Goal: Check status

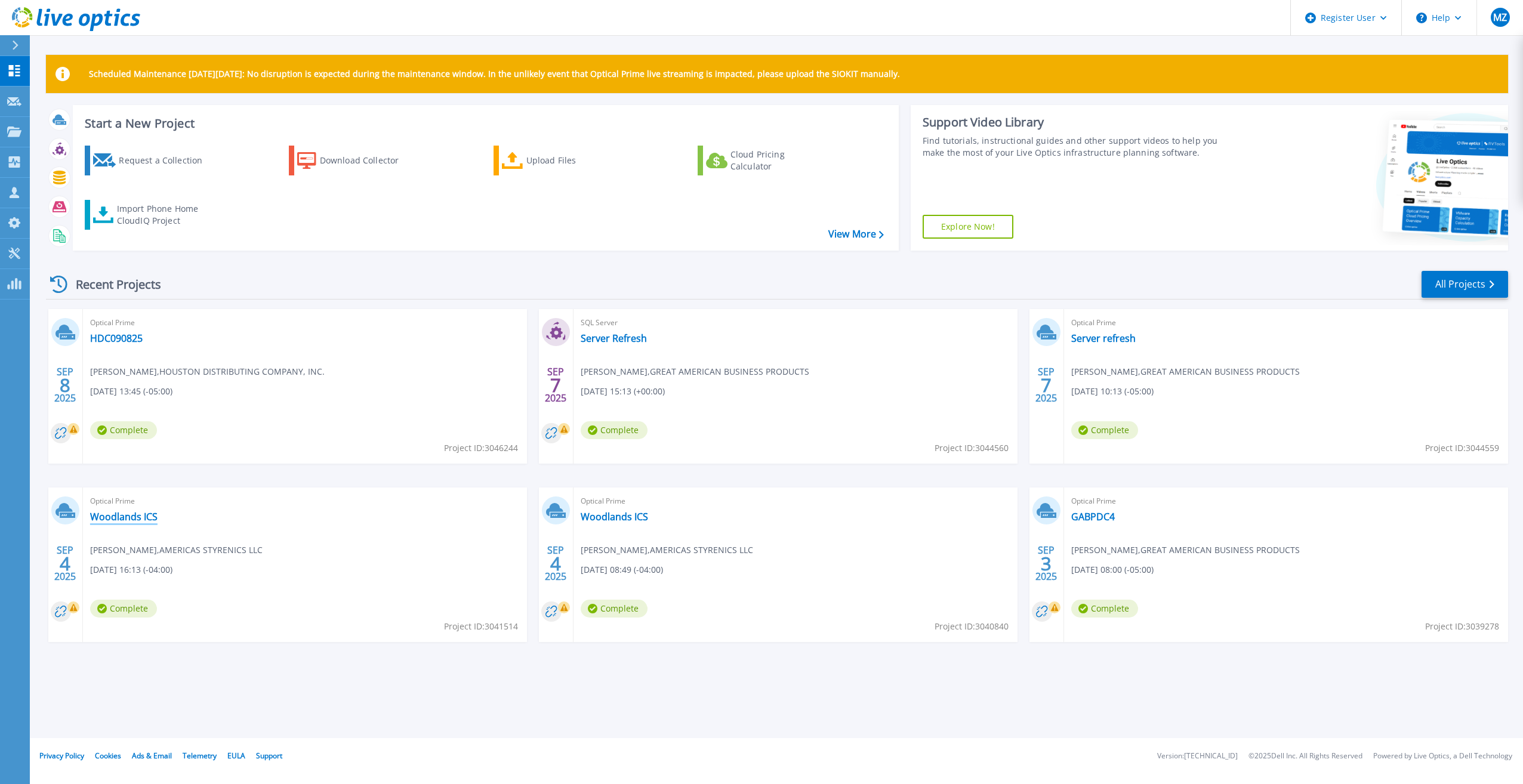
click at [104, 512] on link "Woodlands ICS" at bounding box center [124, 516] width 67 height 12
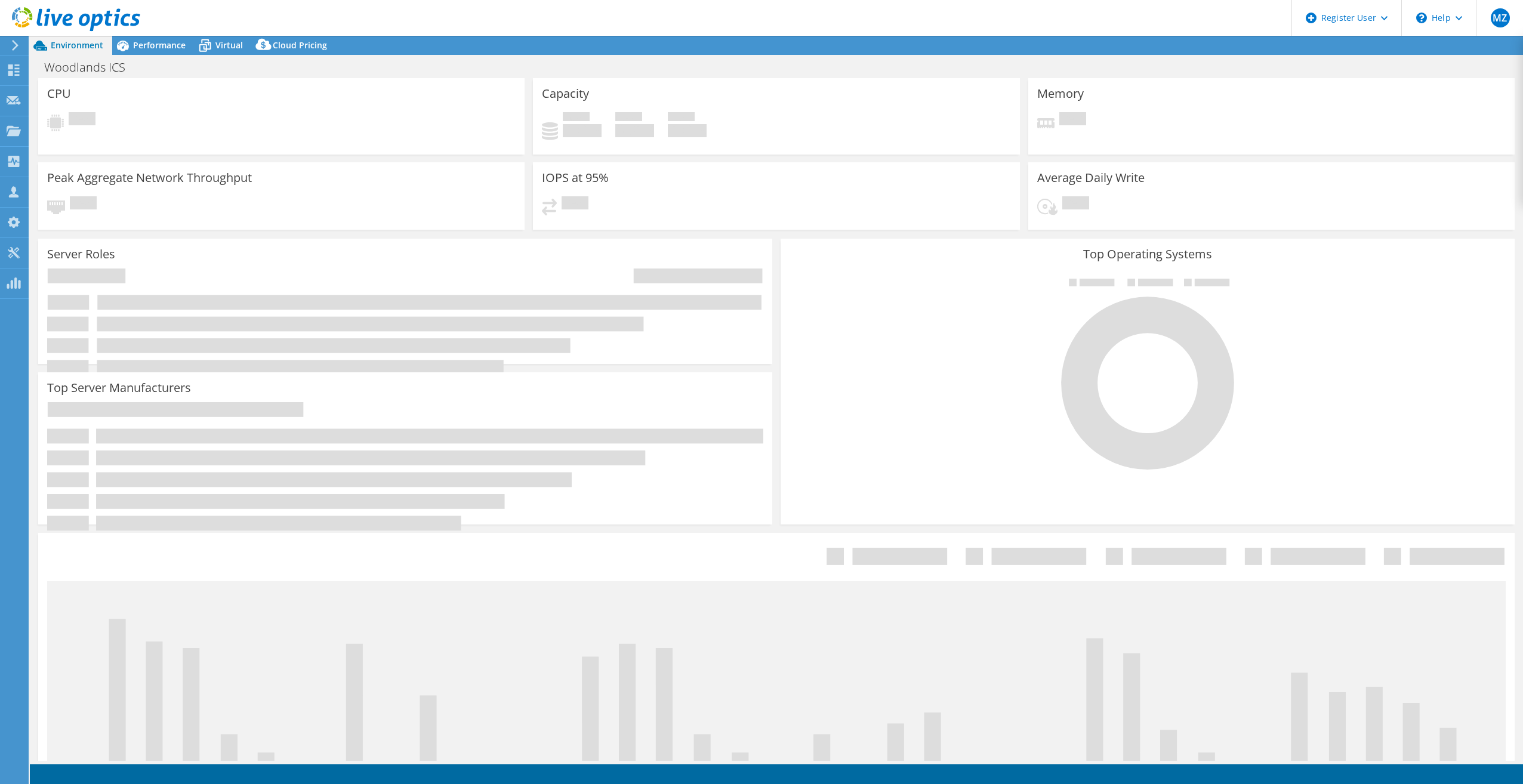
select select "USD"
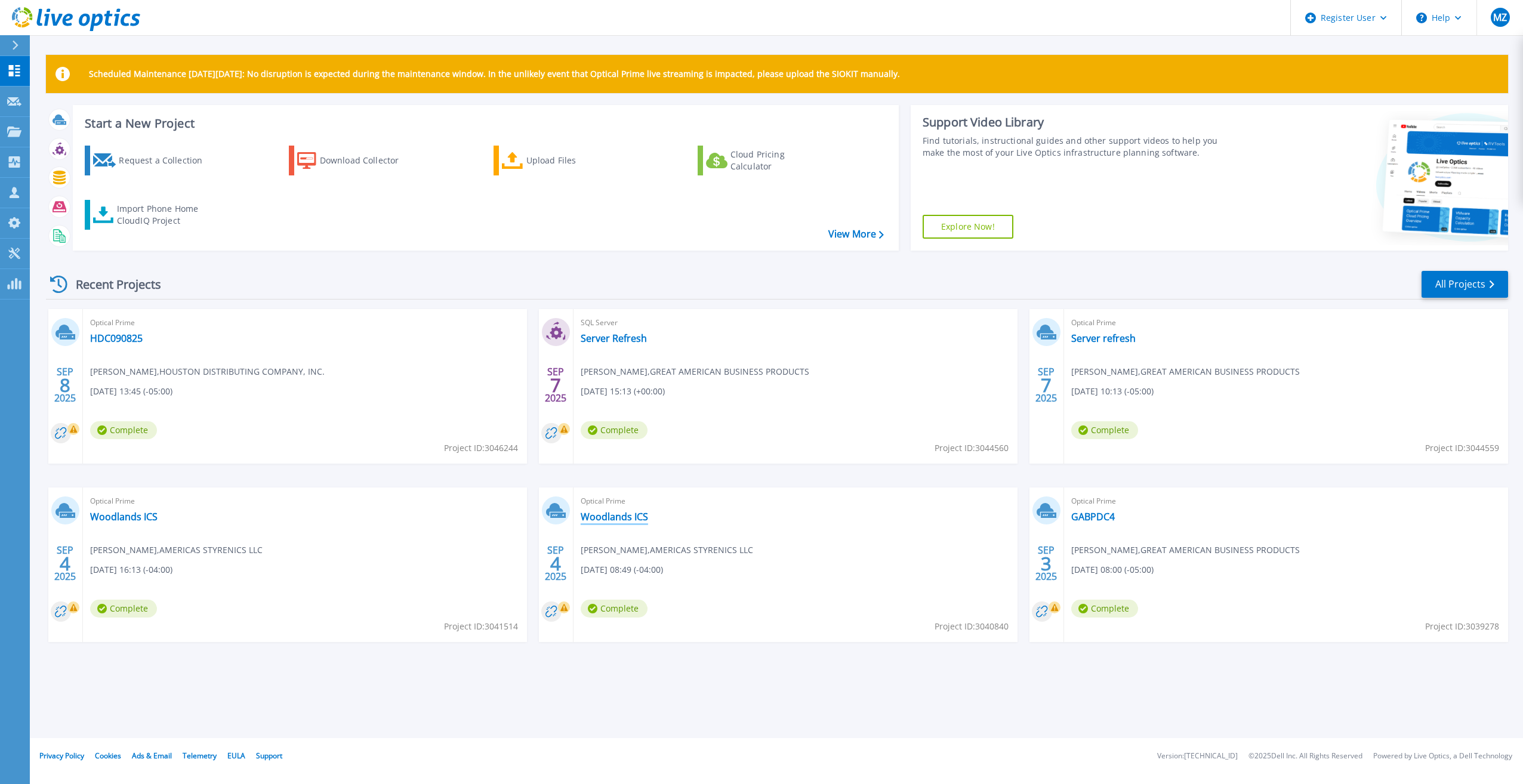
click at [626, 522] on link "Woodlands ICS" at bounding box center [614, 516] width 67 height 12
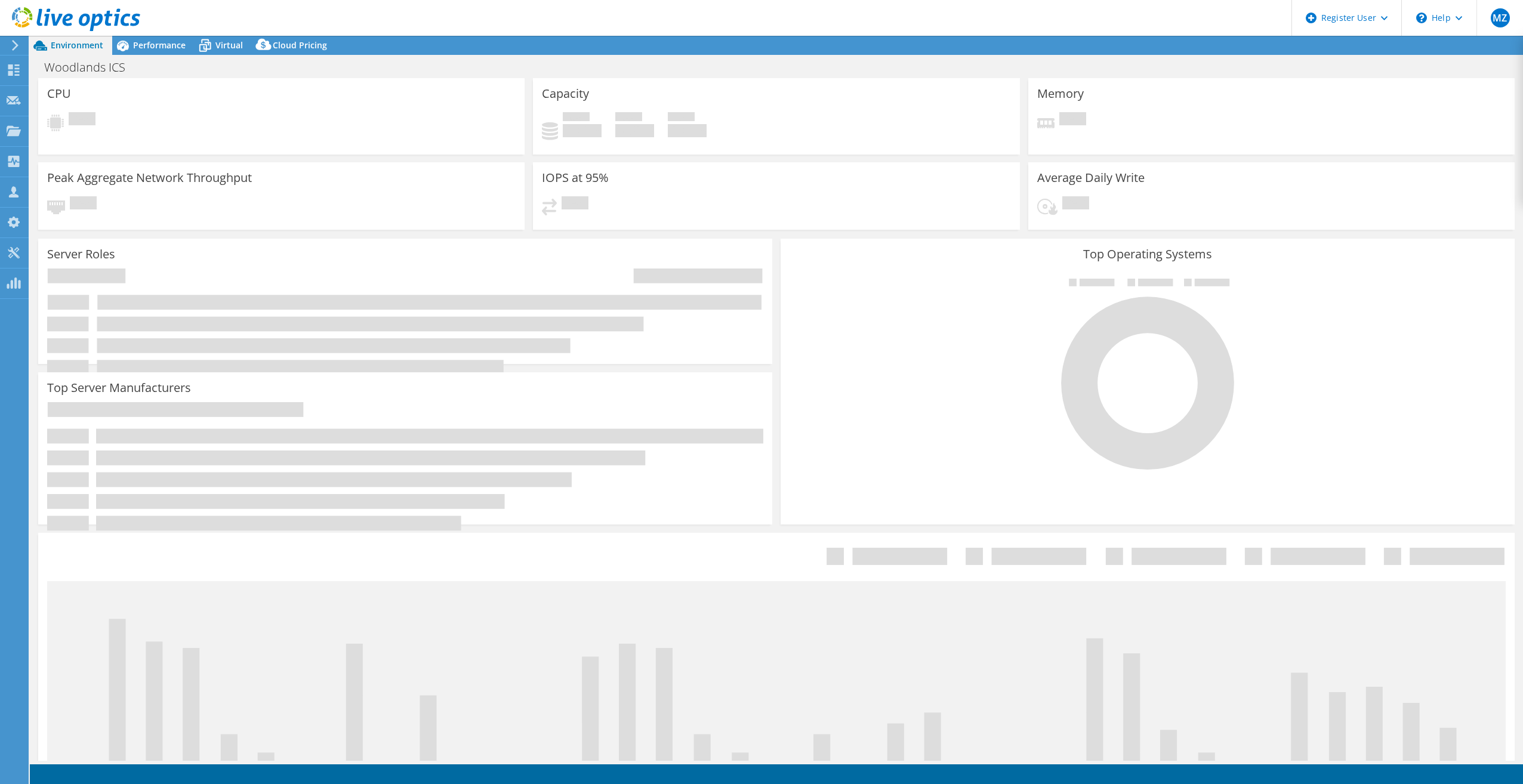
select select "USD"
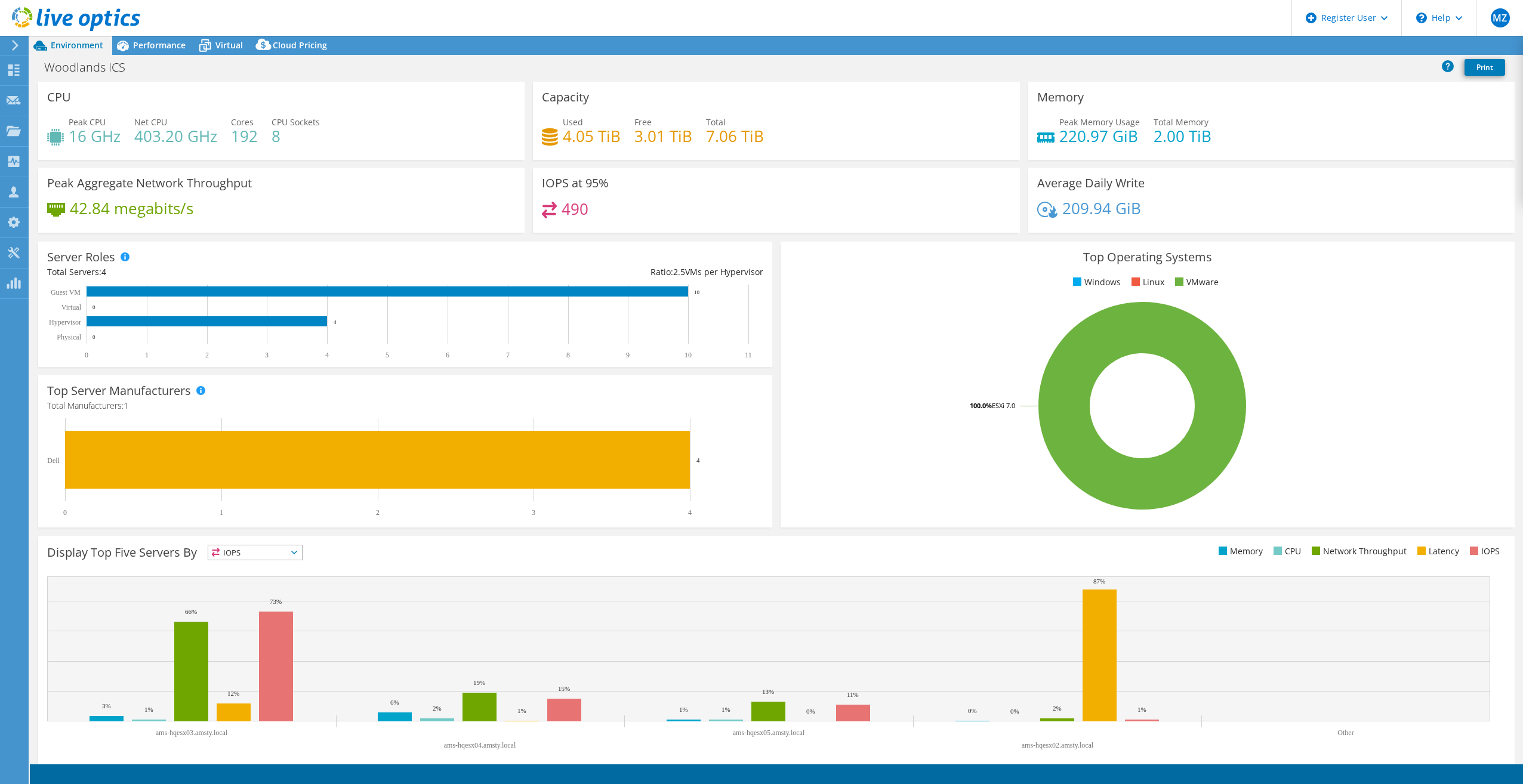
drag, startPoint x: 0, startPoint y: 0, endPoint x: 513, endPoint y: 396, distance: 648.1
click at [513, 396] on div "Top Server Manufacturers Manufacturers are shown for physical servers and hyper…" at bounding box center [405, 451] width 734 height 152
click at [777, 348] on div "Top Operating Systems Windows Linux VMware 100.0% ESXi 7.0" at bounding box center [1147, 385] width 742 height 294
